Goal: Task Accomplishment & Management: Manage account settings

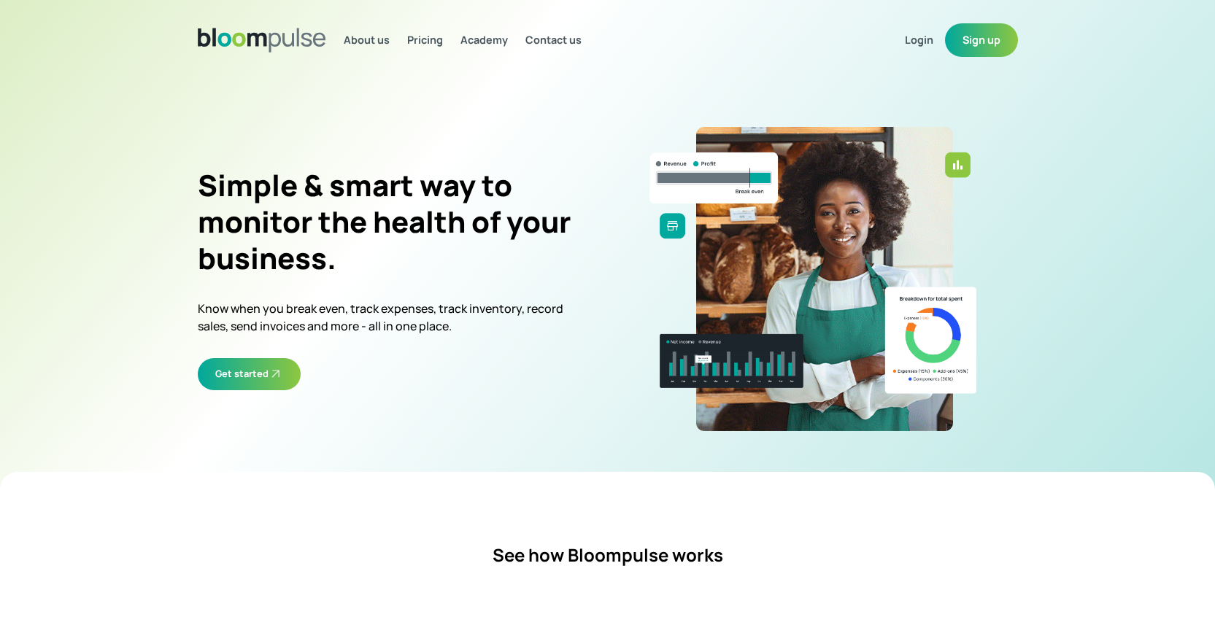
click at [912, 43] on span "Login" at bounding box center [919, 40] width 28 height 14
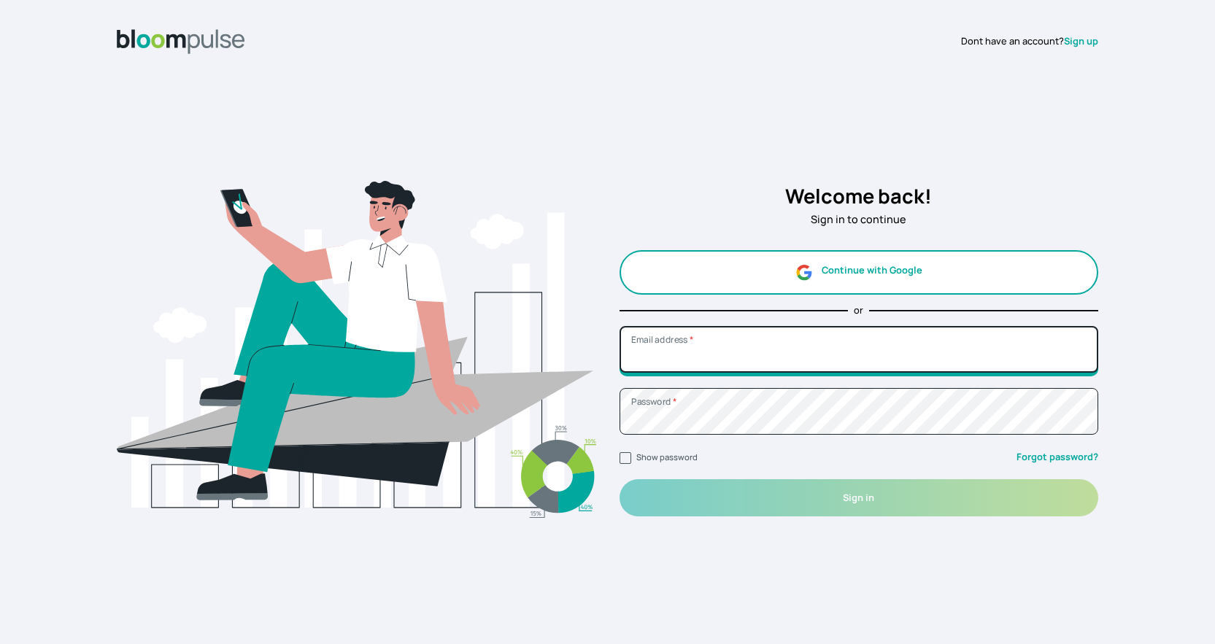
click at [927, 365] on input "Email address *" at bounding box center [858, 349] width 479 height 47
type input "[EMAIL_ADDRESS][DOMAIN_NAME]"
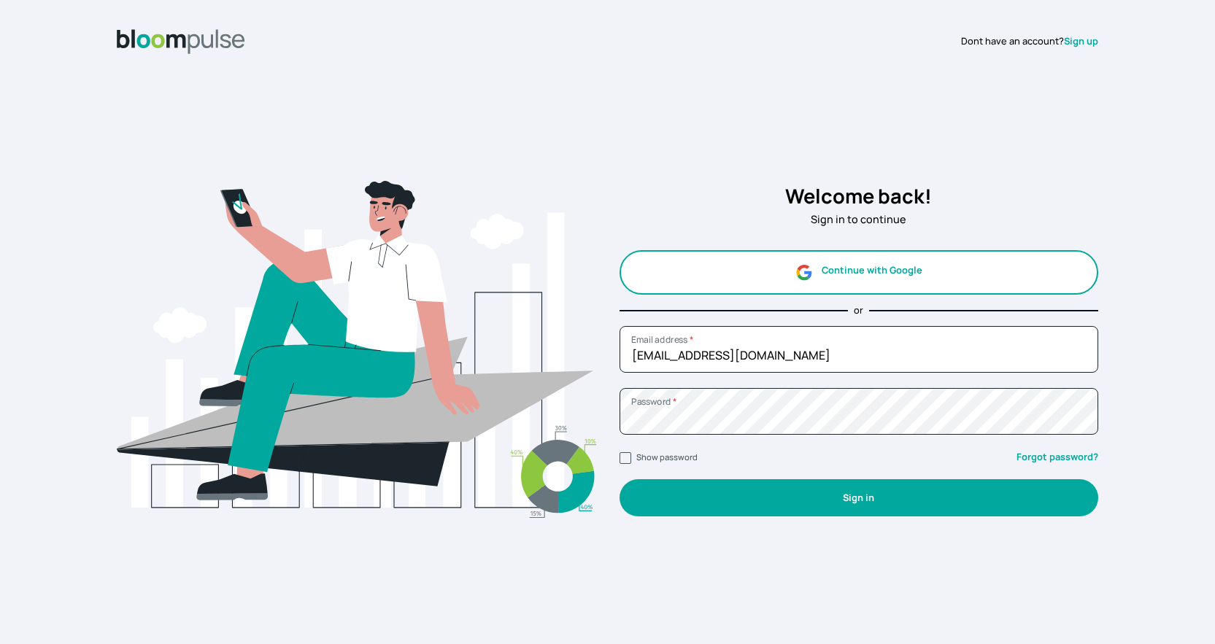
click at [778, 499] on button "Sign in" at bounding box center [858, 497] width 479 height 37
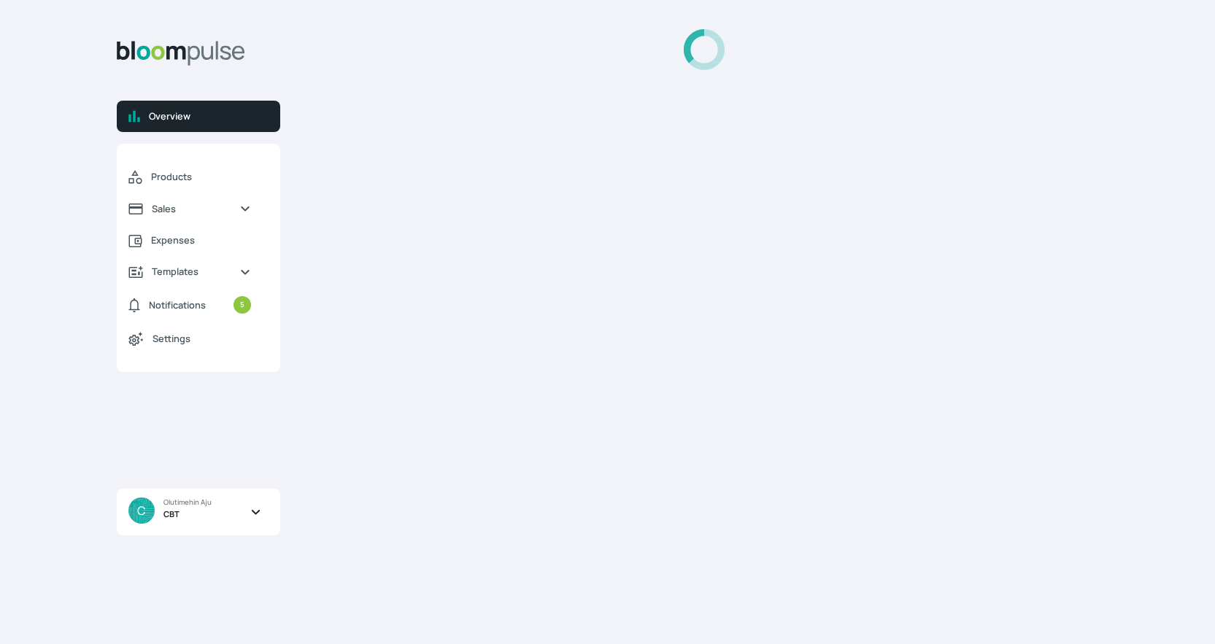
select select "2025"
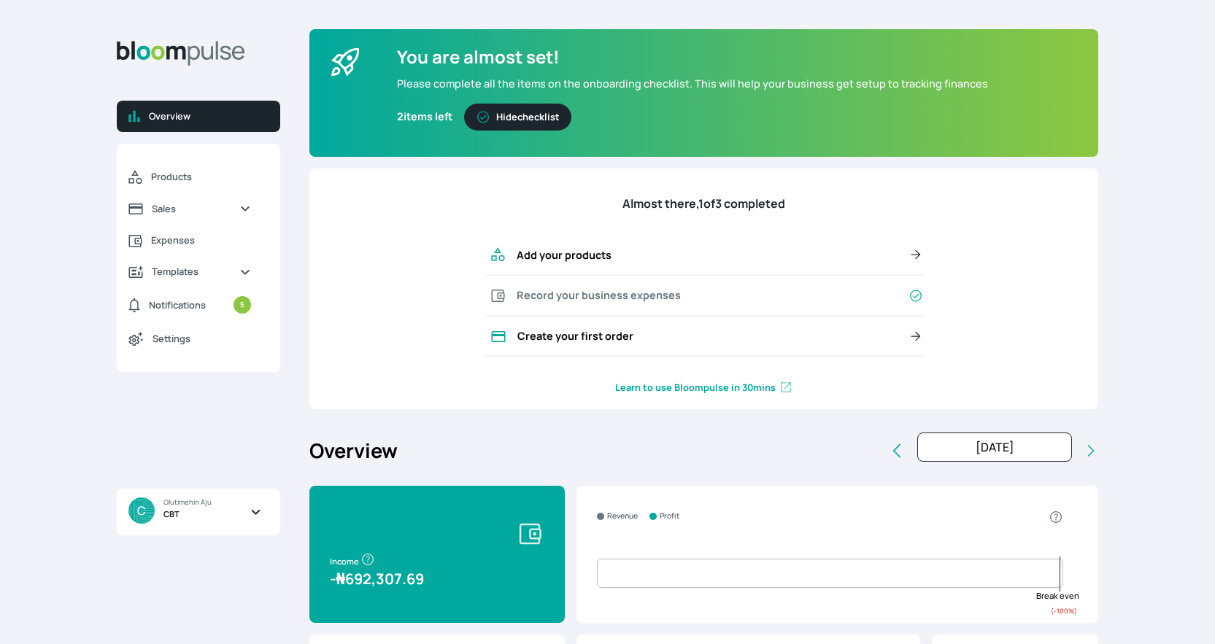
click at [240, 513] on span "C Olutimehin Aju CBT" at bounding box center [204, 512] width 152 height 47
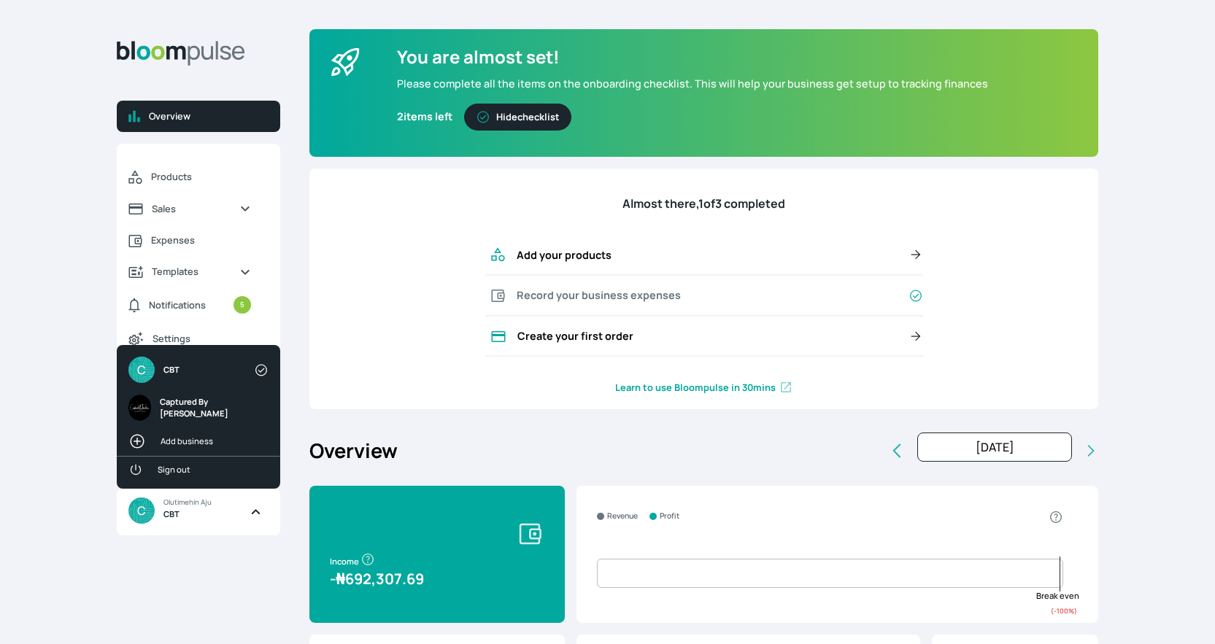
click at [213, 412] on span "Captured By [PERSON_NAME]" at bounding box center [210, 408] width 100 height 25
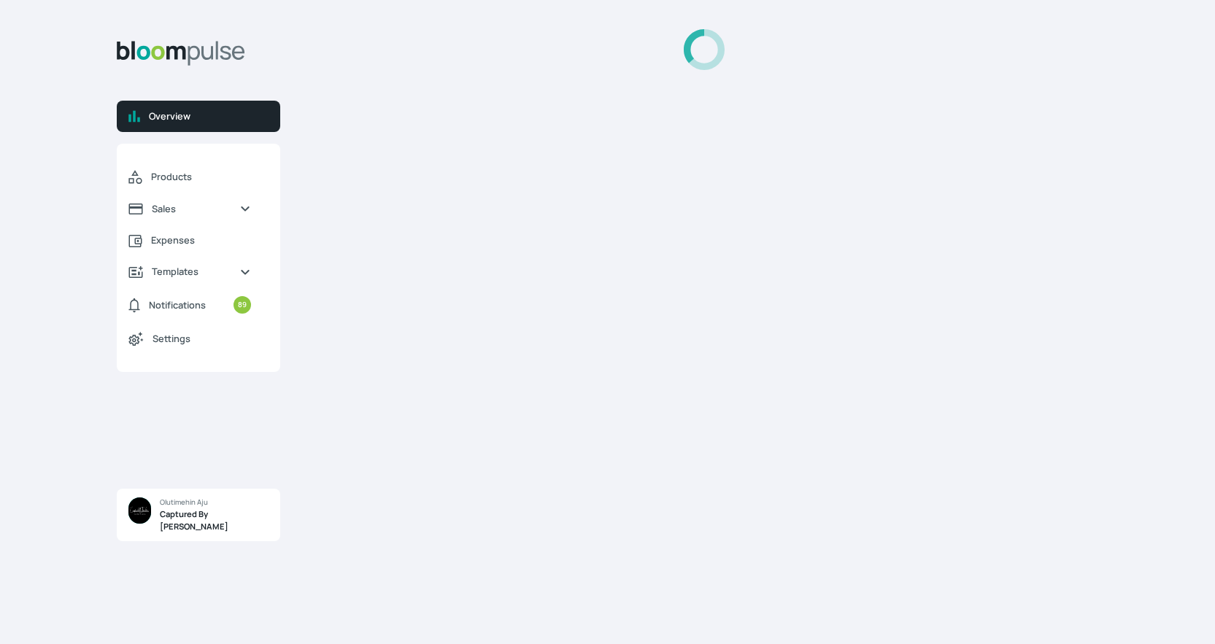
select select "2025"
